Goal: Task Accomplishment & Management: Use online tool/utility

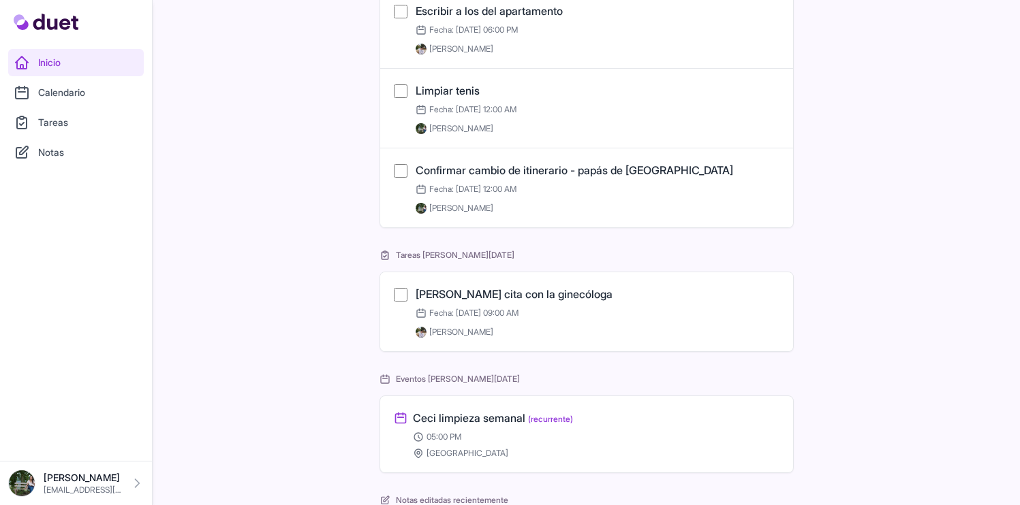
scroll to position [430, 0]
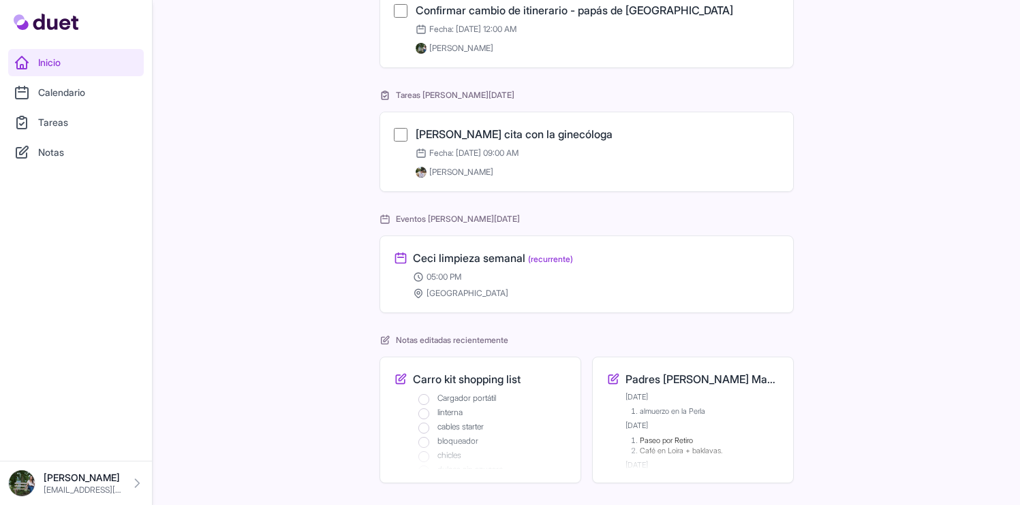
click at [97, 100] on link "Calendario" at bounding box center [76, 92] width 136 height 27
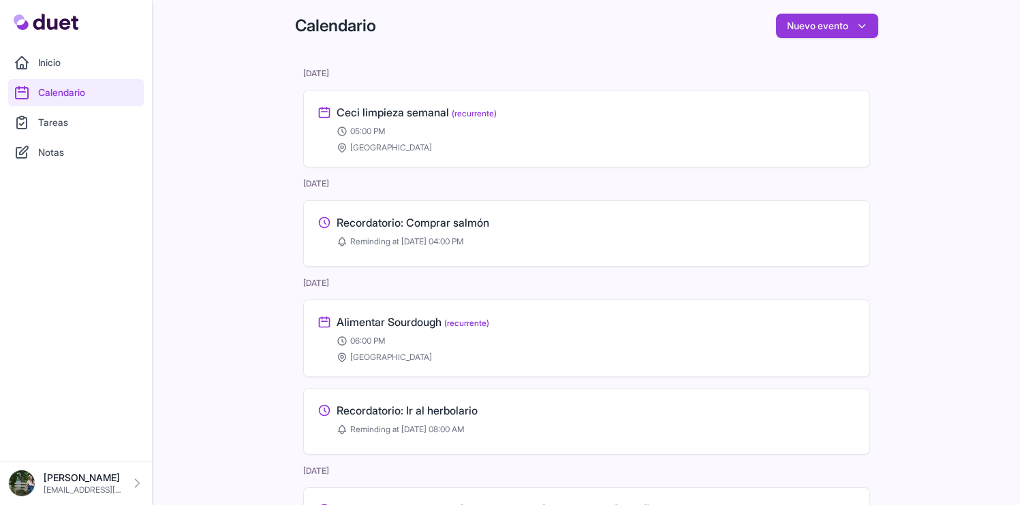
click at [75, 121] on link "Tareas" at bounding box center [76, 122] width 136 height 27
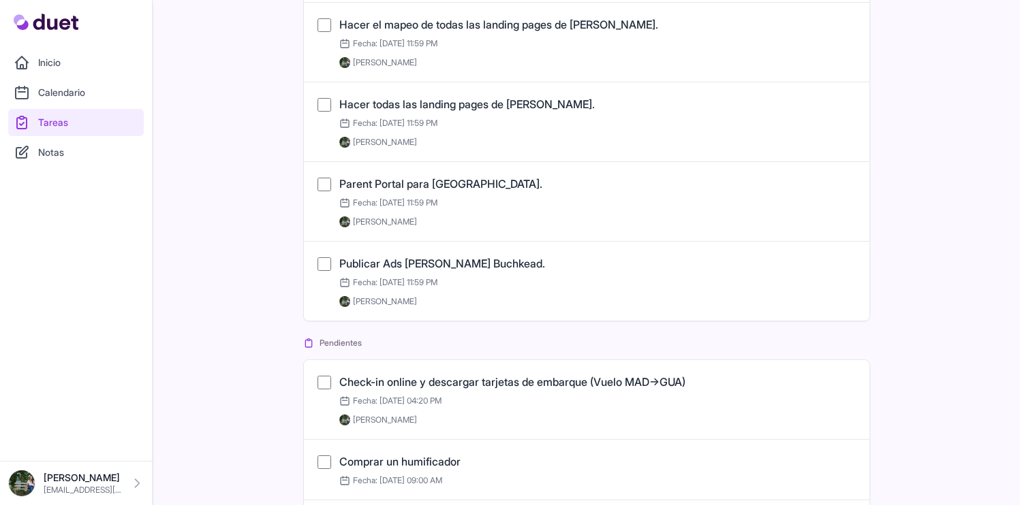
scroll to position [1315, 0]
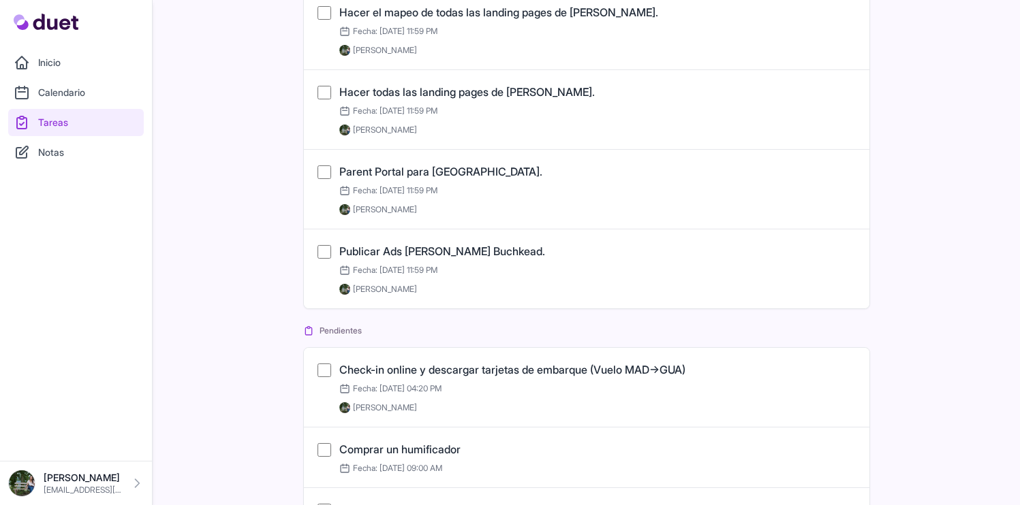
click at [470, 253] on link "Publicar Ads [PERSON_NAME] Buchkead." at bounding box center [442, 252] width 206 height 14
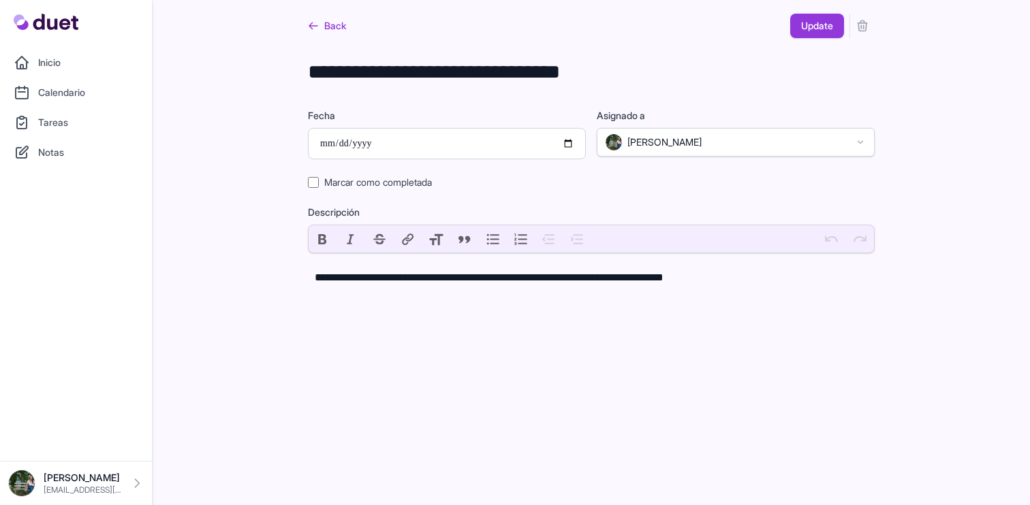
click at [868, 23] on icon "submit" at bounding box center [863, 26] width 14 height 14
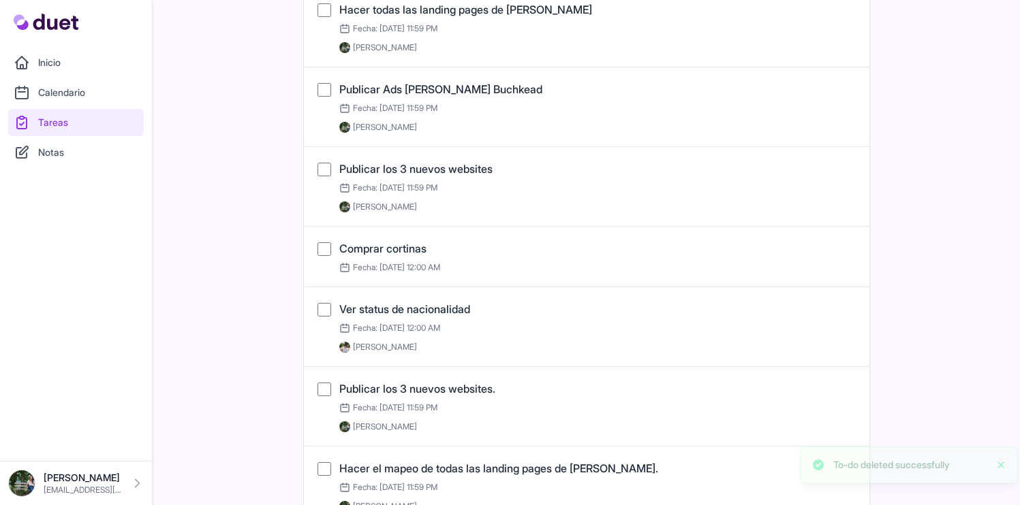
scroll to position [1138, 0]
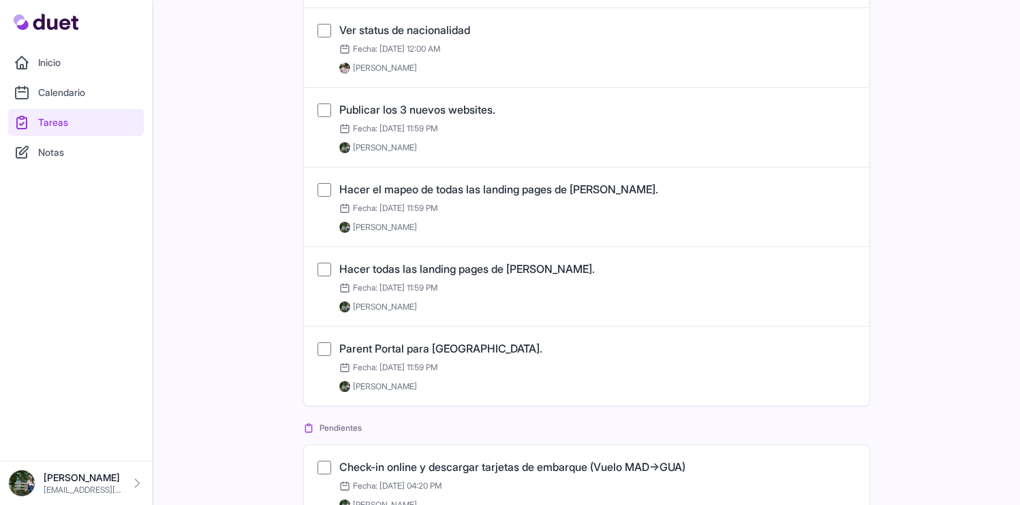
click at [450, 352] on link "Parent Portal para [GEOGRAPHIC_DATA]." at bounding box center [440, 349] width 203 height 14
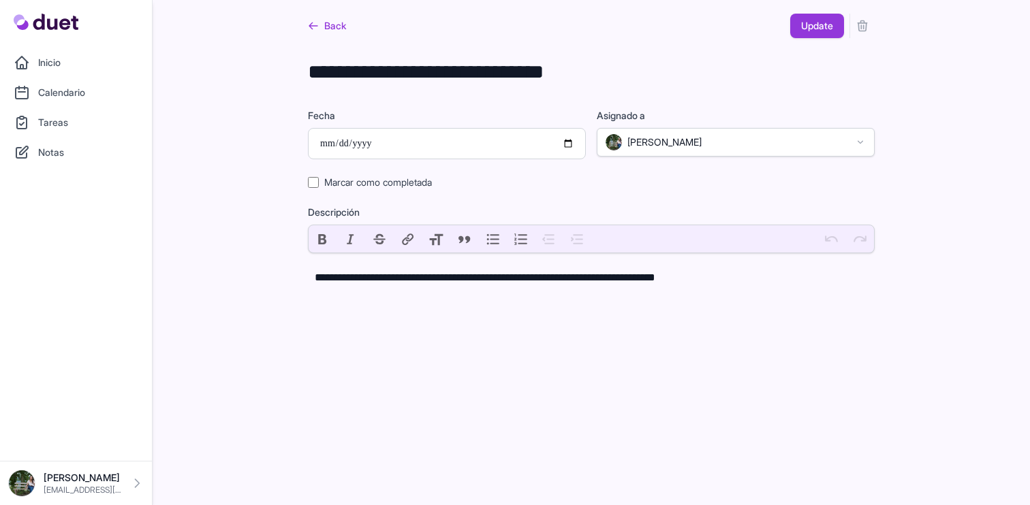
click at [857, 31] on icon "submit" at bounding box center [863, 26] width 14 height 14
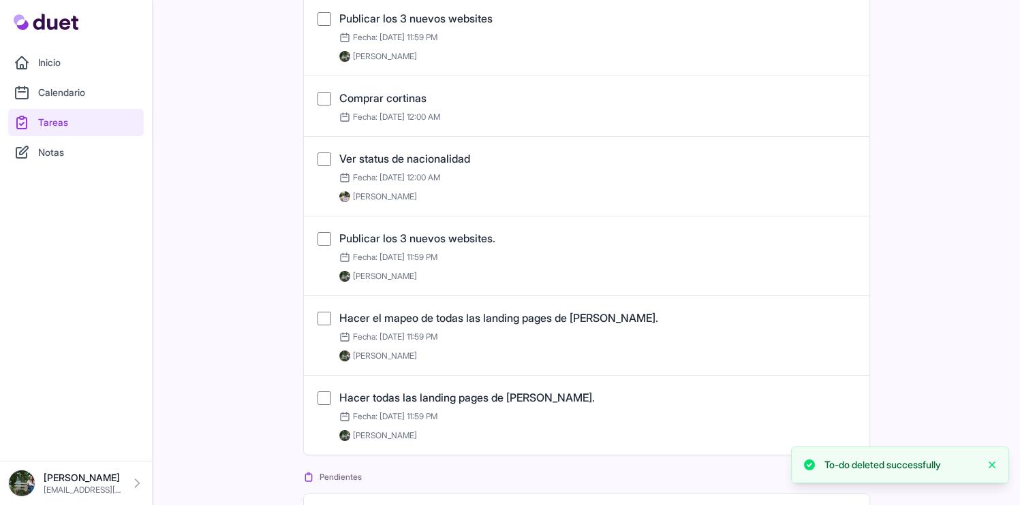
scroll to position [1030, 0]
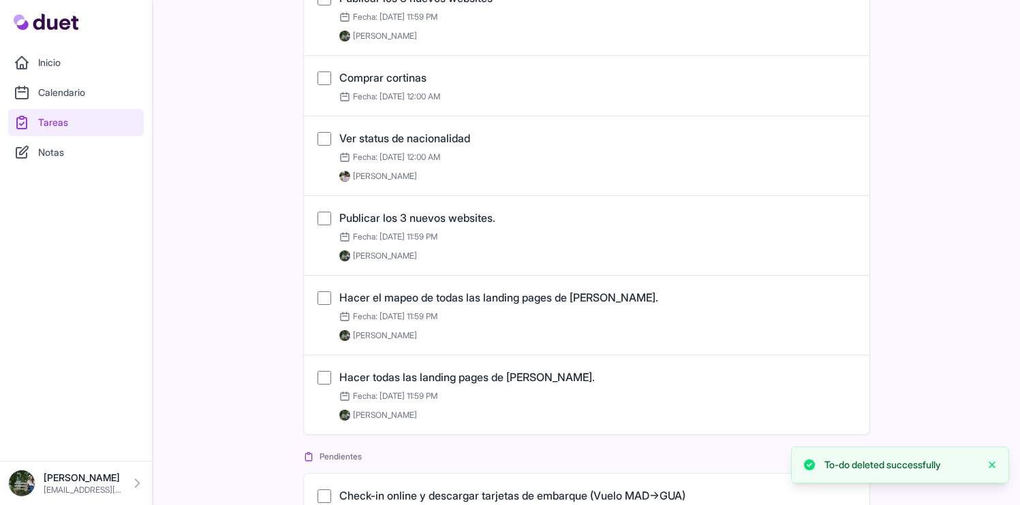
click at [488, 379] on link "Hacer todas las landing pages de [PERSON_NAME]." at bounding box center [466, 378] width 255 height 14
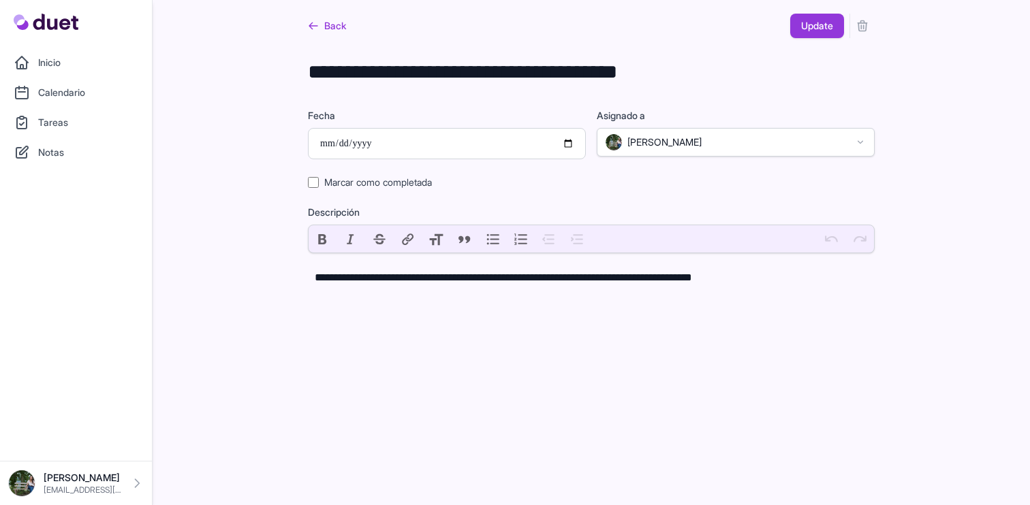
click at [860, 22] on icon "submit" at bounding box center [862, 26] width 9 height 10
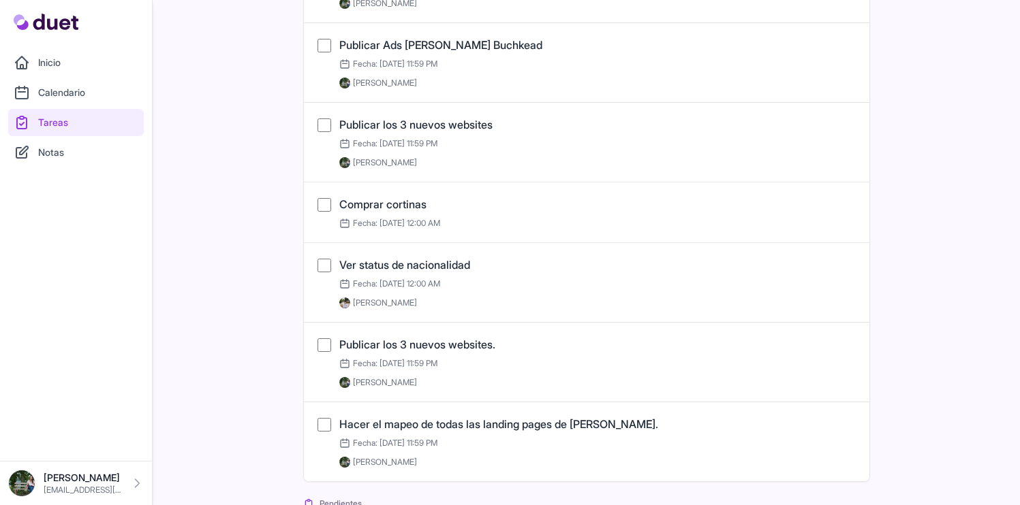
scroll to position [913, 0]
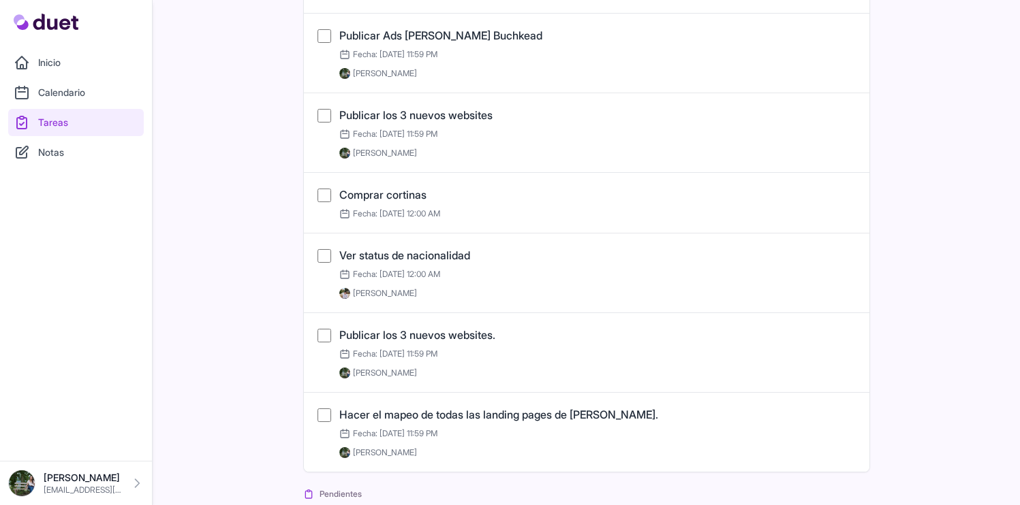
click at [490, 331] on link "Publicar los 3 nuevos websites." at bounding box center [417, 335] width 156 height 14
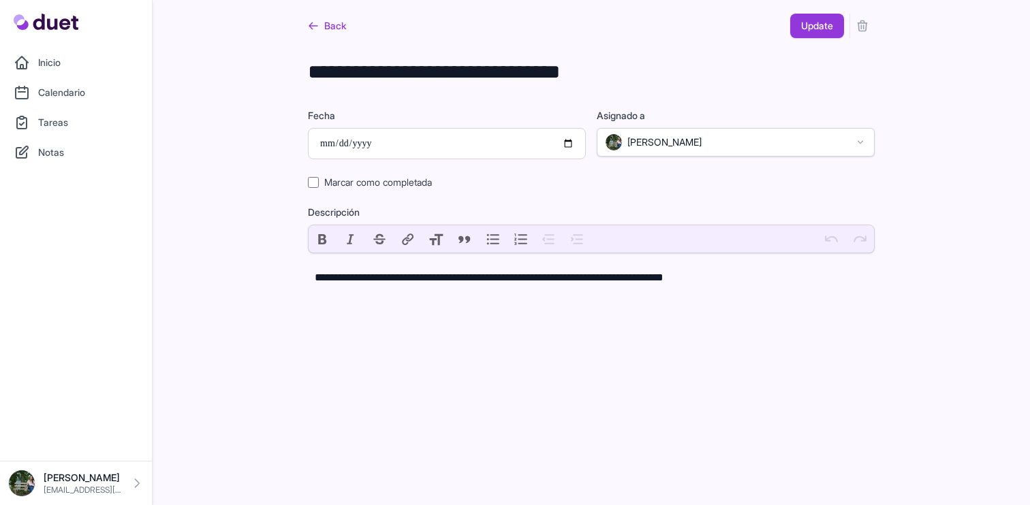
click at [854, 23] on button "submit" at bounding box center [862, 26] width 25 height 25
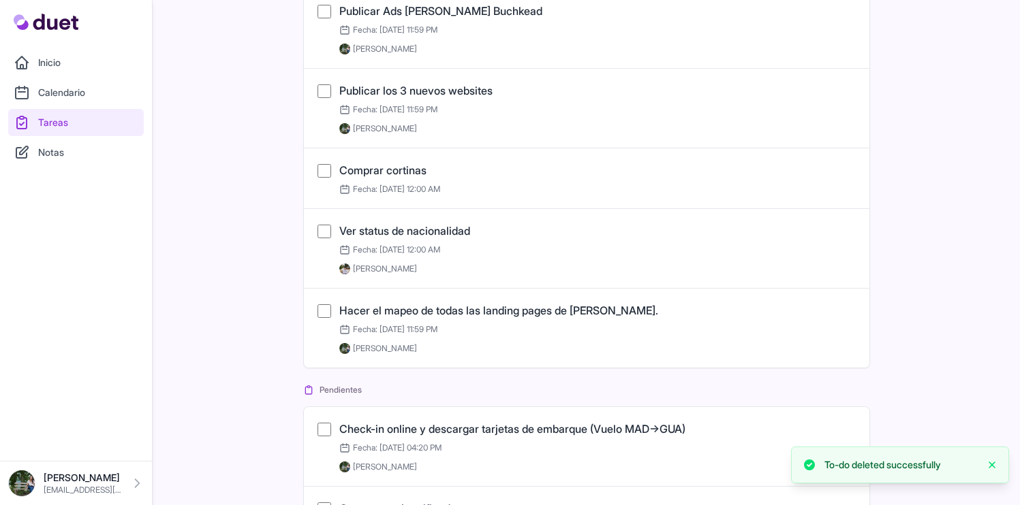
scroll to position [939, 0]
click at [514, 311] on link "Hacer el mapeo de todas las landing pages de [PERSON_NAME]." at bounding box center [498, 309] width 319 height 14
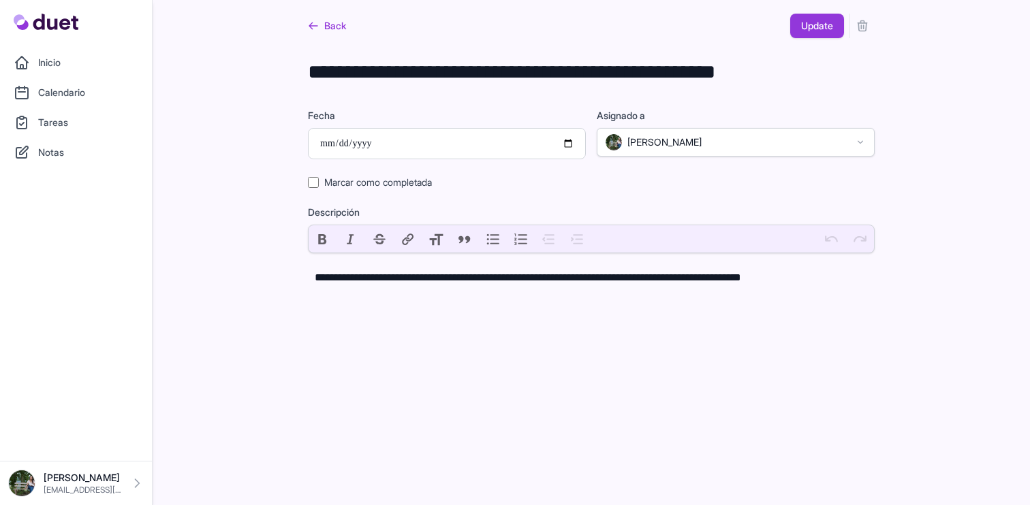
click at [870, 29] on button "submit" at bounding box center [862, 26] width 25 height 25
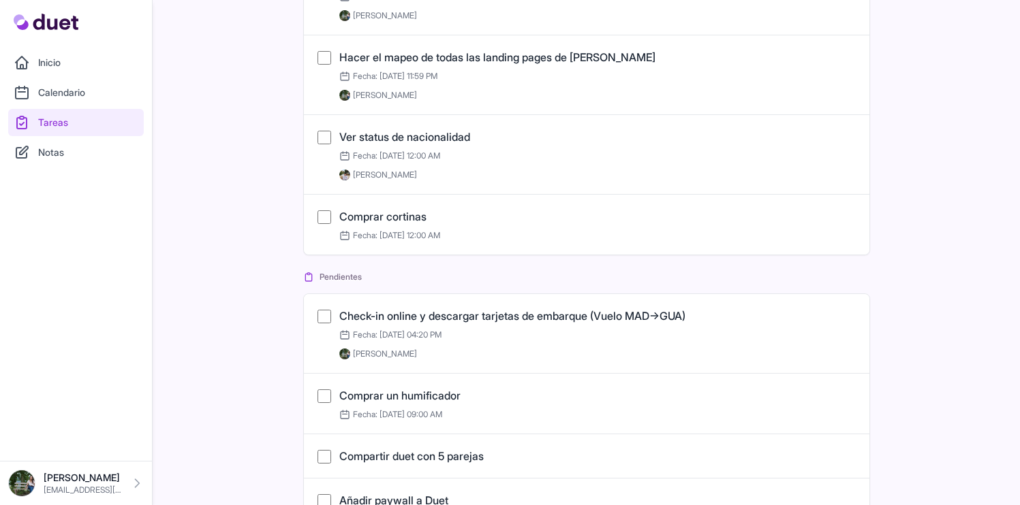
scroll to position [1046, 0]
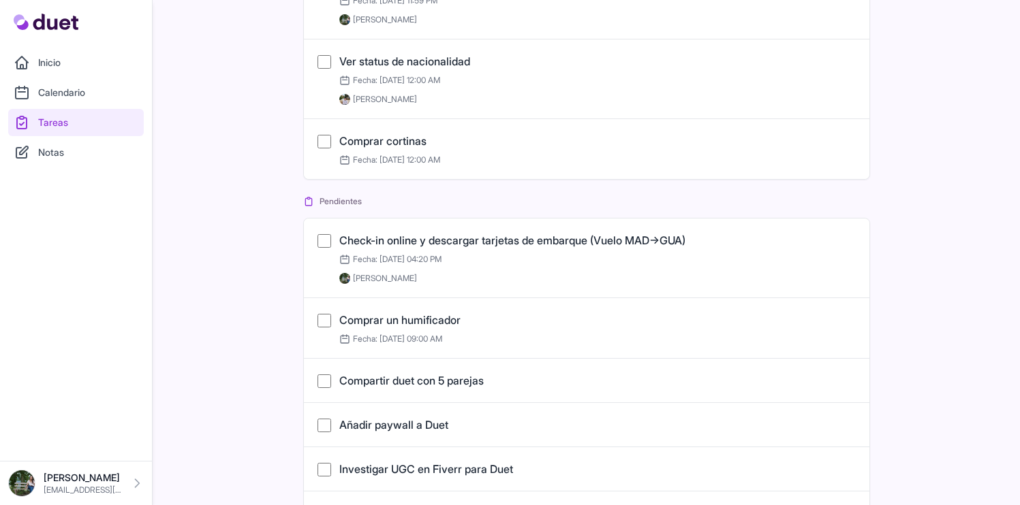
click at [72, 66] on link "Inicio" at bounding box center [76, 62] width 136 height 27
